Goal: Transaction & Acquisition: Purchase product/service

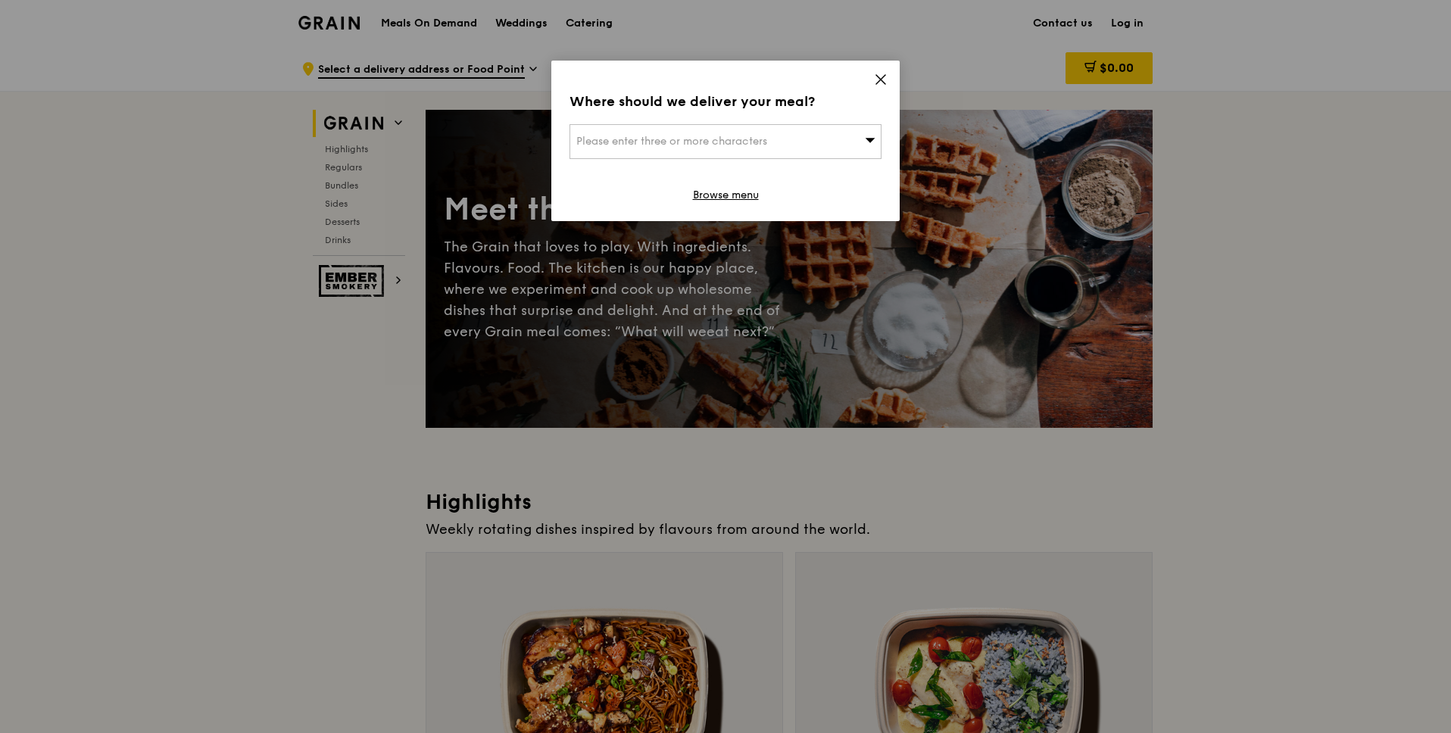
click at [882, 76] on icon at bounding box center [881, 80] width 14 height 14
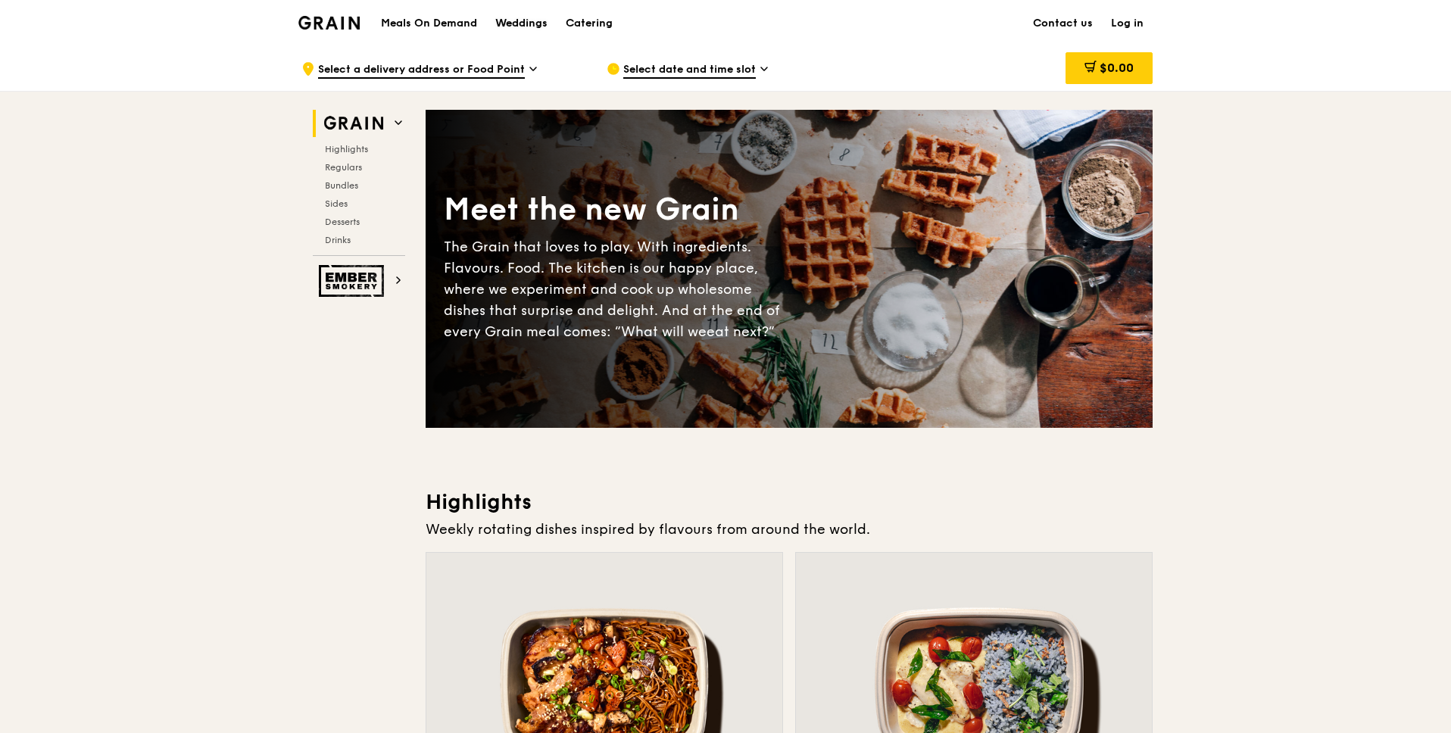
click at [526, 23] on div "Weddings" at bounding box center [521, 23] width 52 height 45
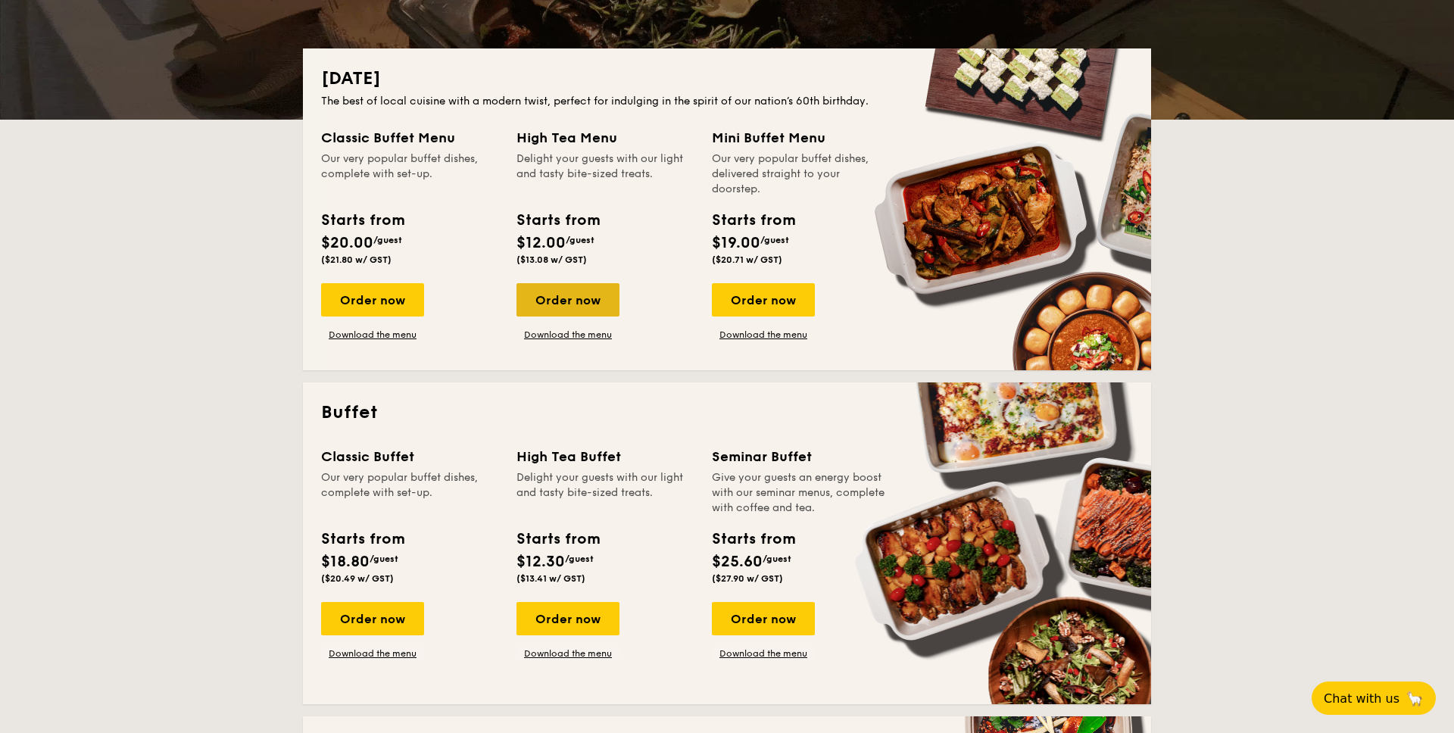
scroll to position [314, 0]
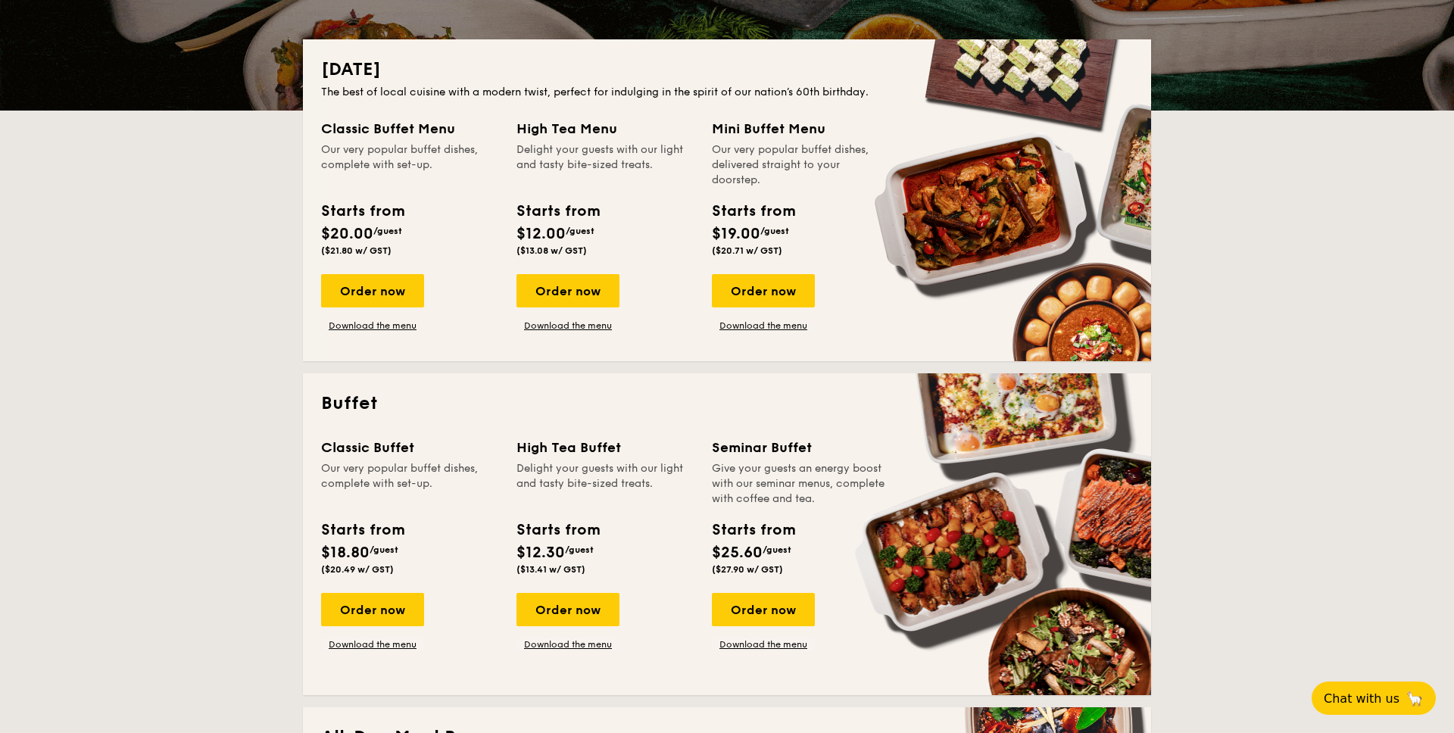
click at [402, 128] on div "Classic Buffet Menu" at bounding box center [409, 128] width 177 height 21
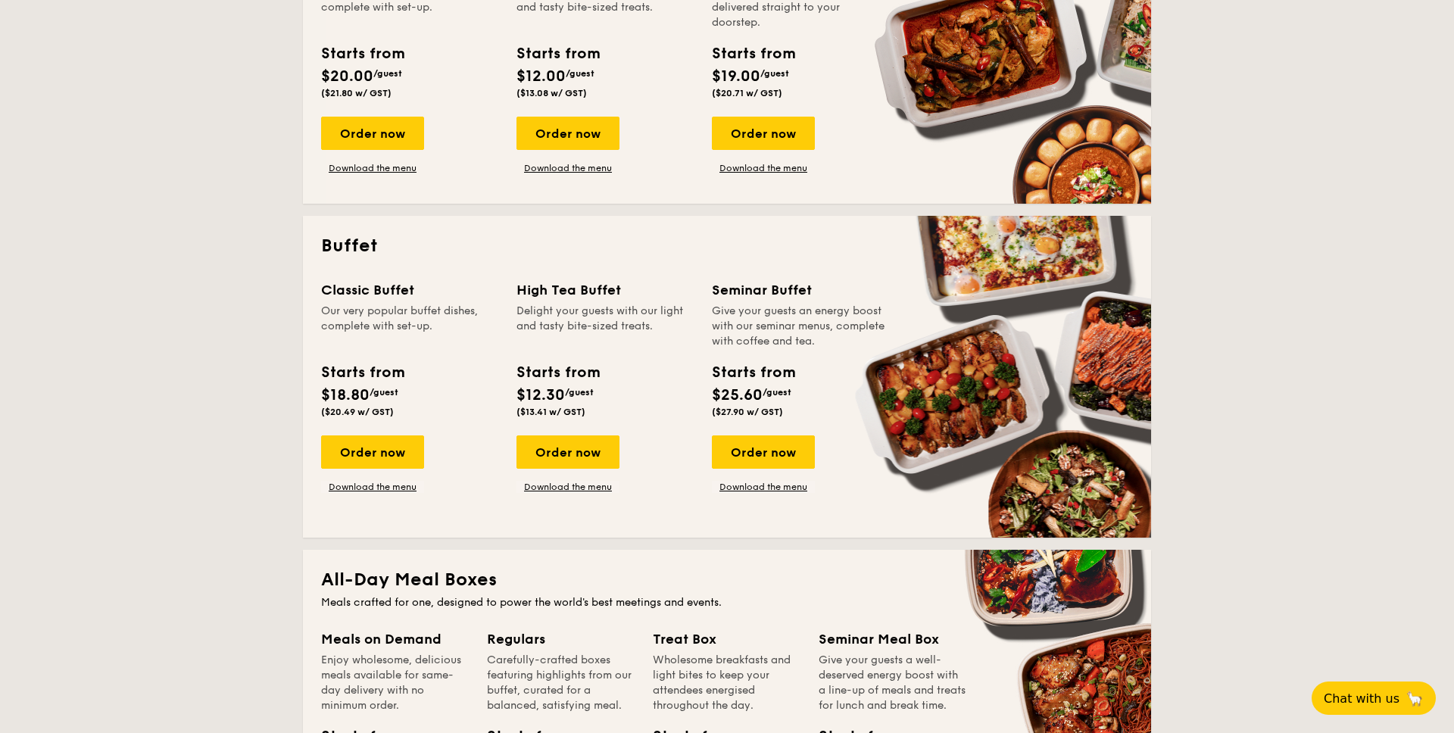
scroll to position [480, 0]
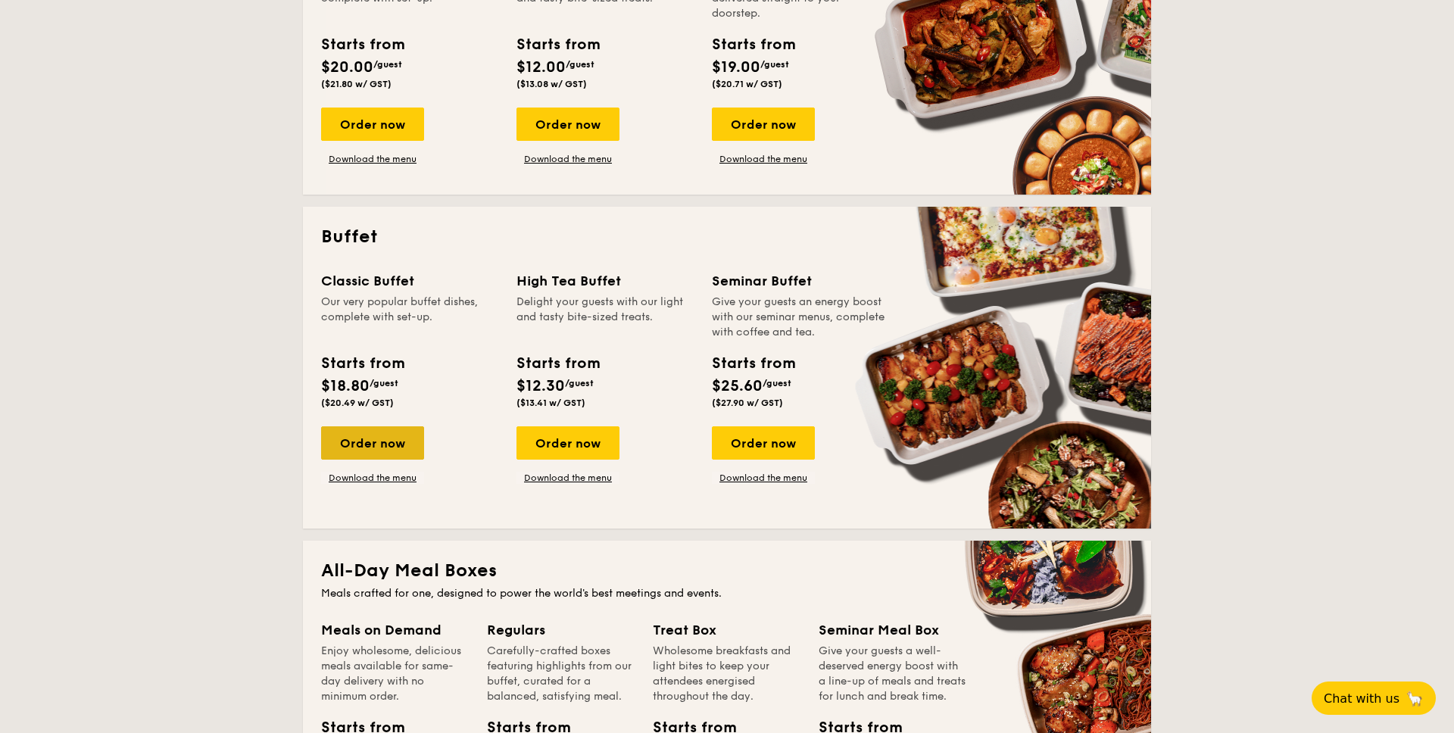
click at [401, 436] on div "Order now" at bounding box center [372, 442] width 103 height 33
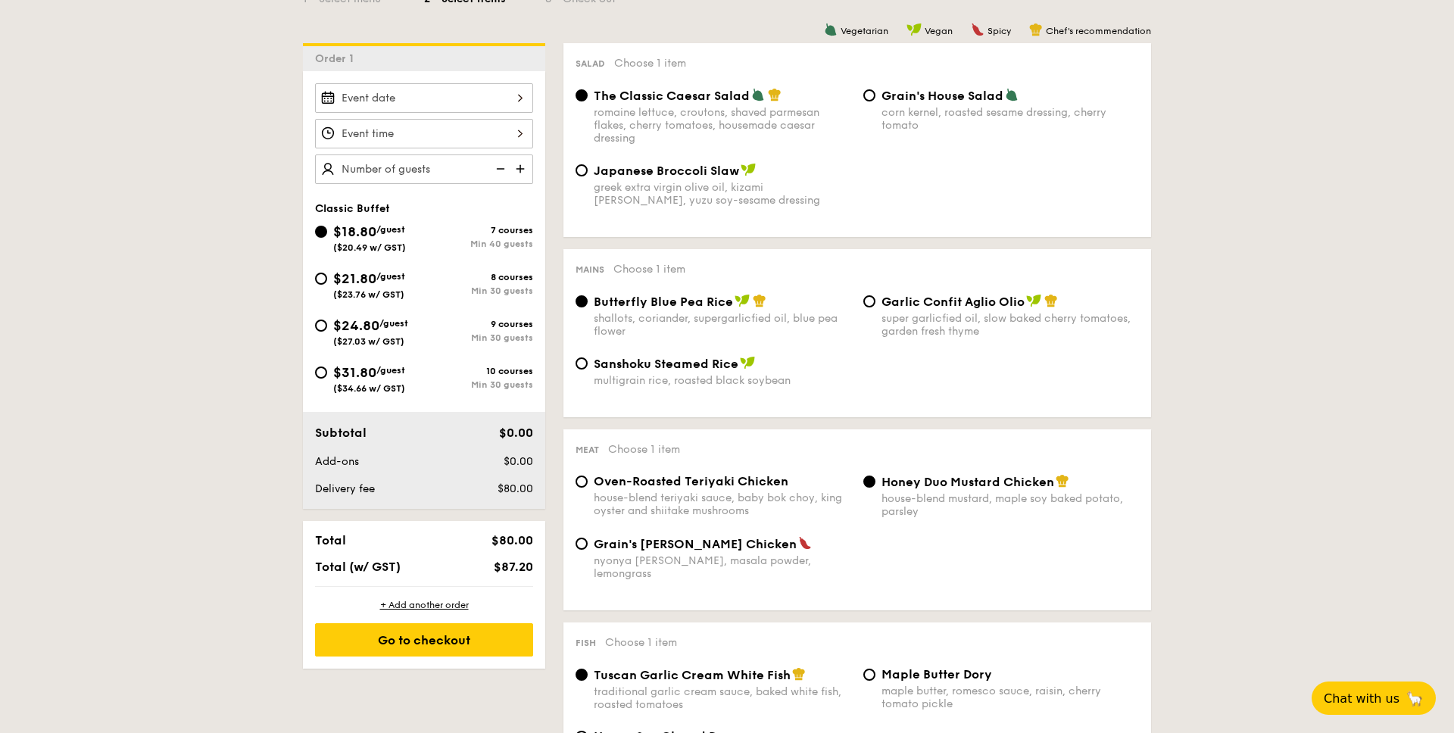
scroll to position [385, 0]
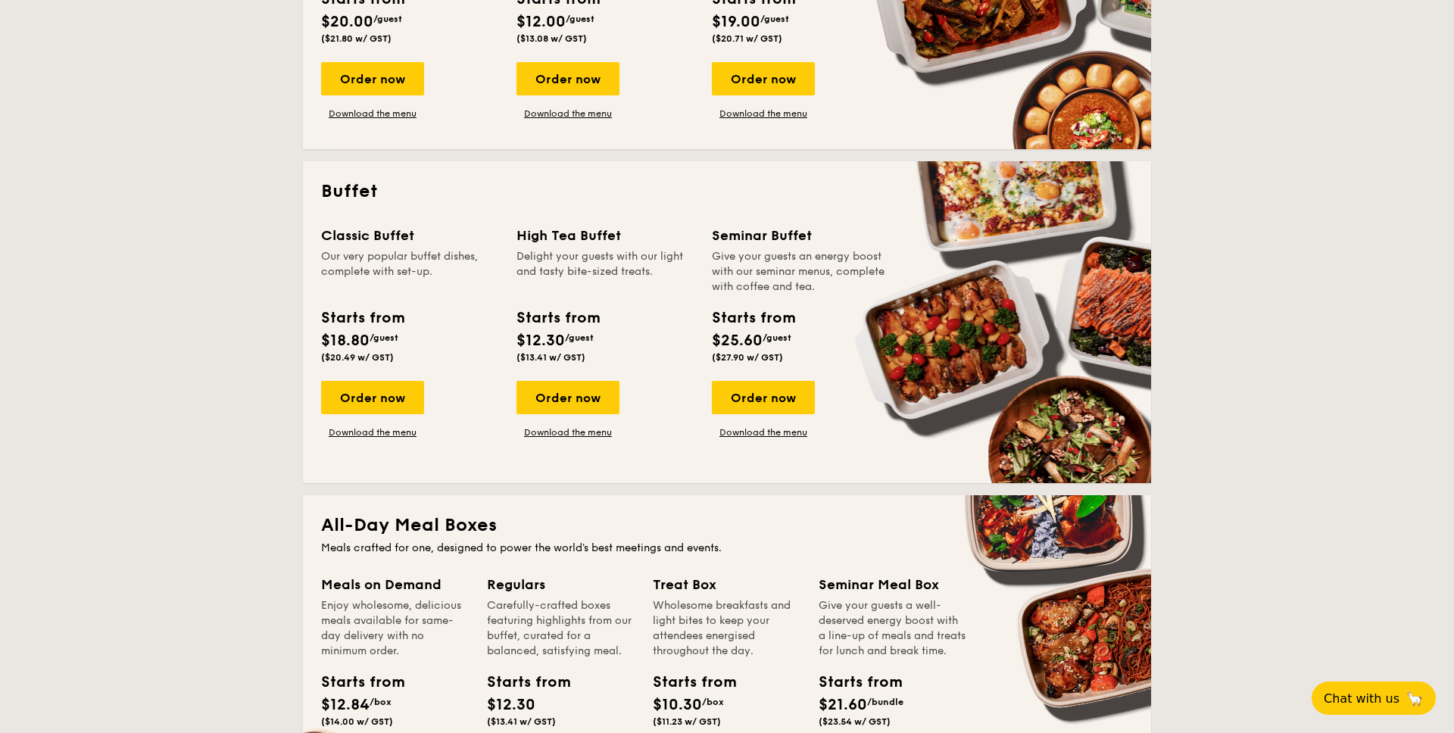
scroll to position [524, 0]
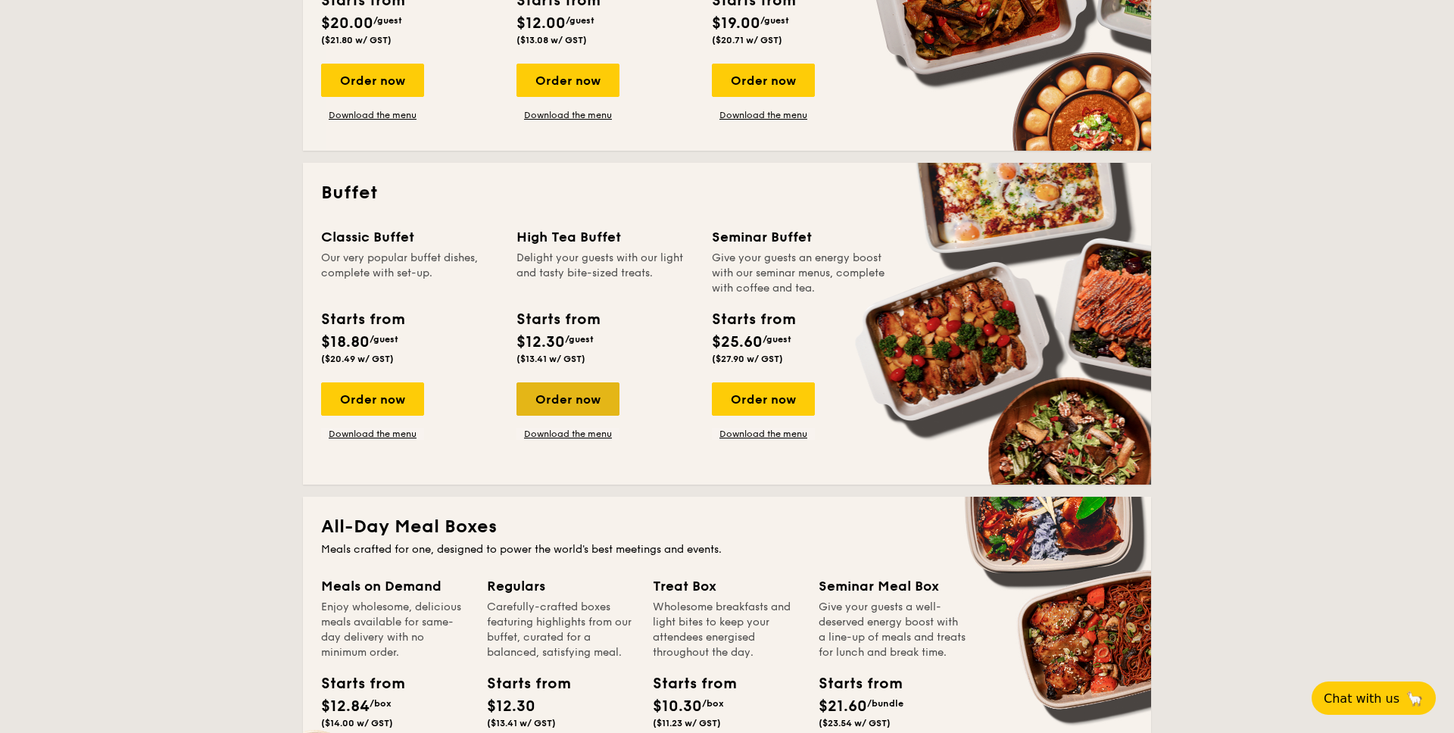
click at [578, 400] on div "Order now" at bounding box center [567, 398] width 103 height 33
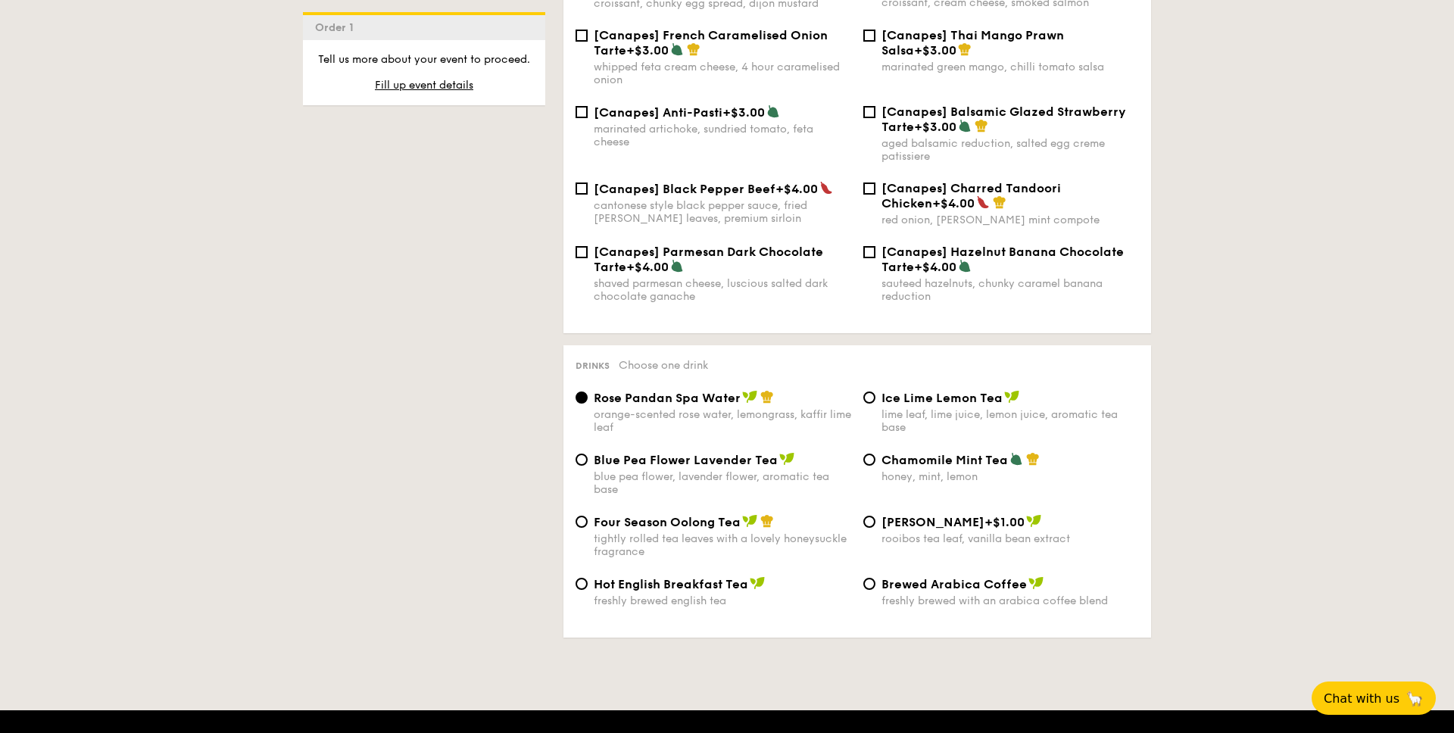
scroll to position [2555, 0]
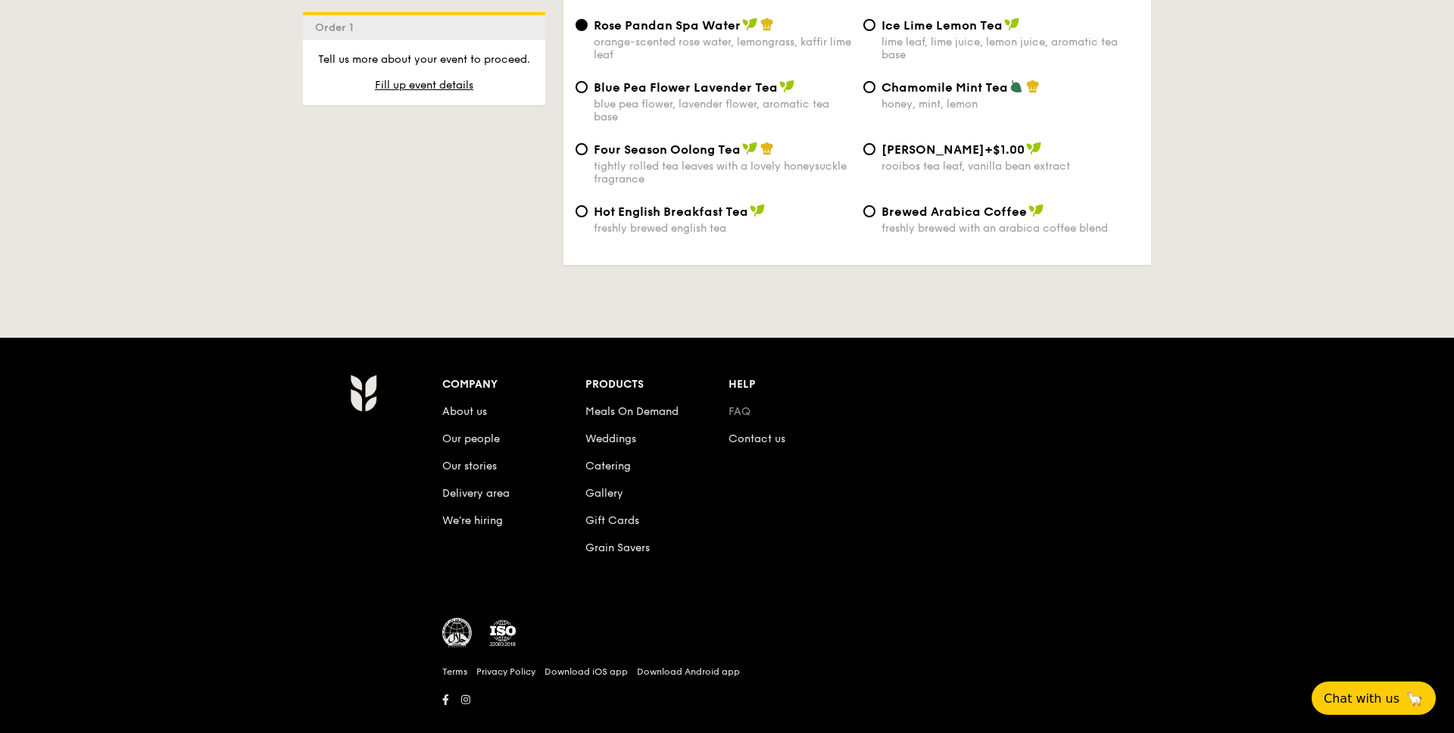
click at [739, 405] on link "FAQ" at bounding box center [740, 411] width 22 height 13
